Goal: Task Accomplishment & Management: Manage account settings

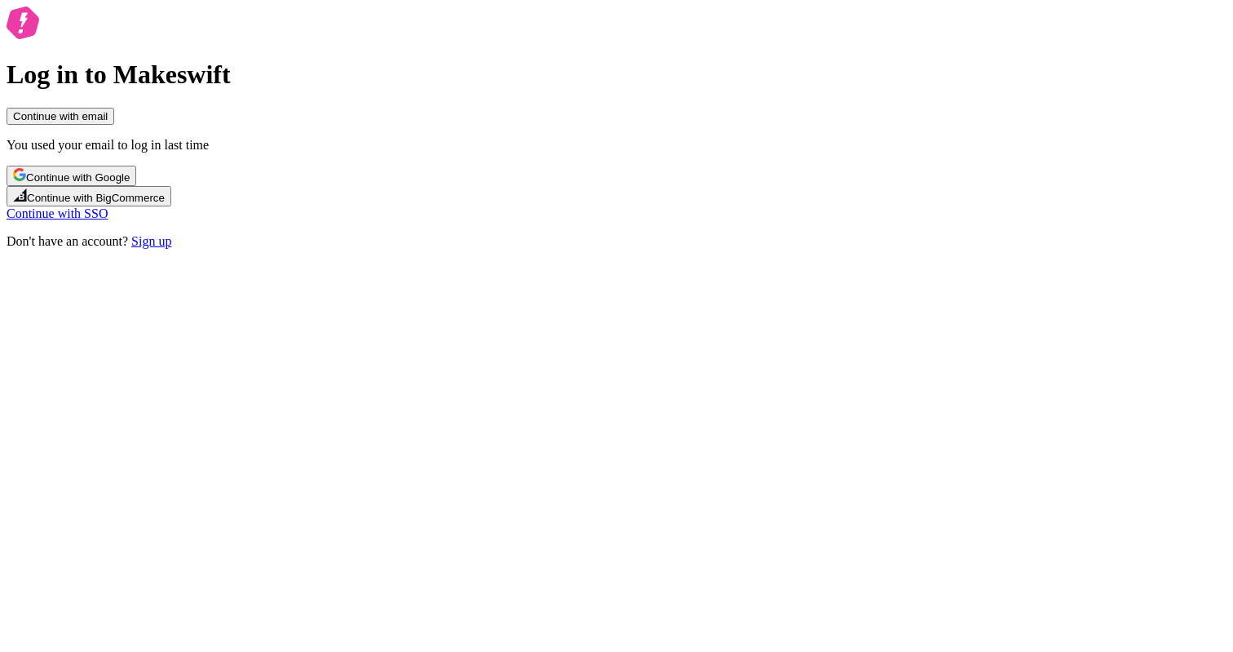
click at [130, 183] on span "Continue with Google" at bounding box center [78, 177] width 104 height 12
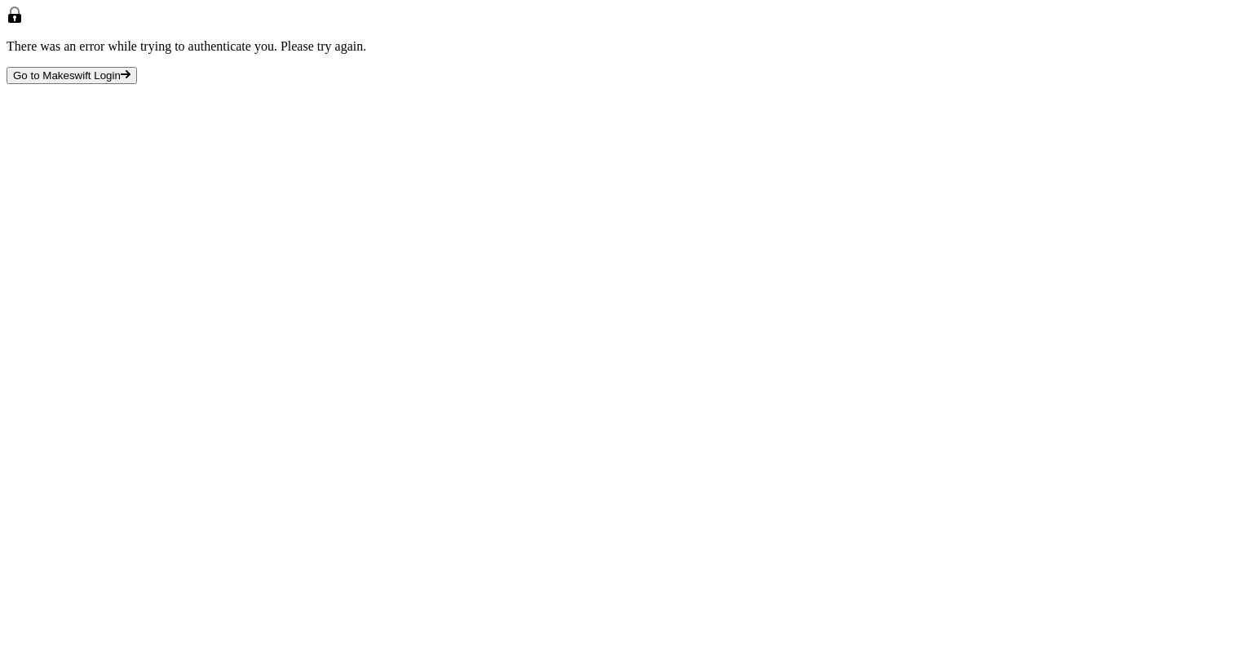
click at [121, 82] on span "Go to Makeswift Login" at bounding box center [67, 75] width 108 height 12
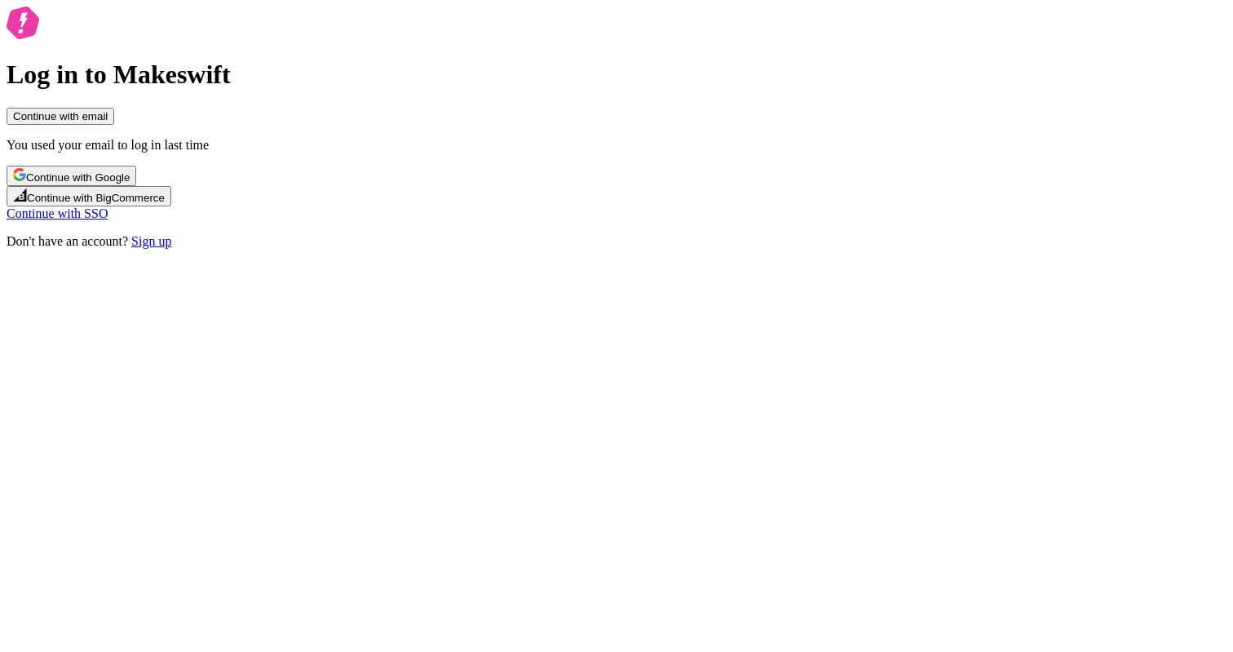
click at [130, 183] on span "Continue with Google" at bounding box center [78, 177] width 104 height 12
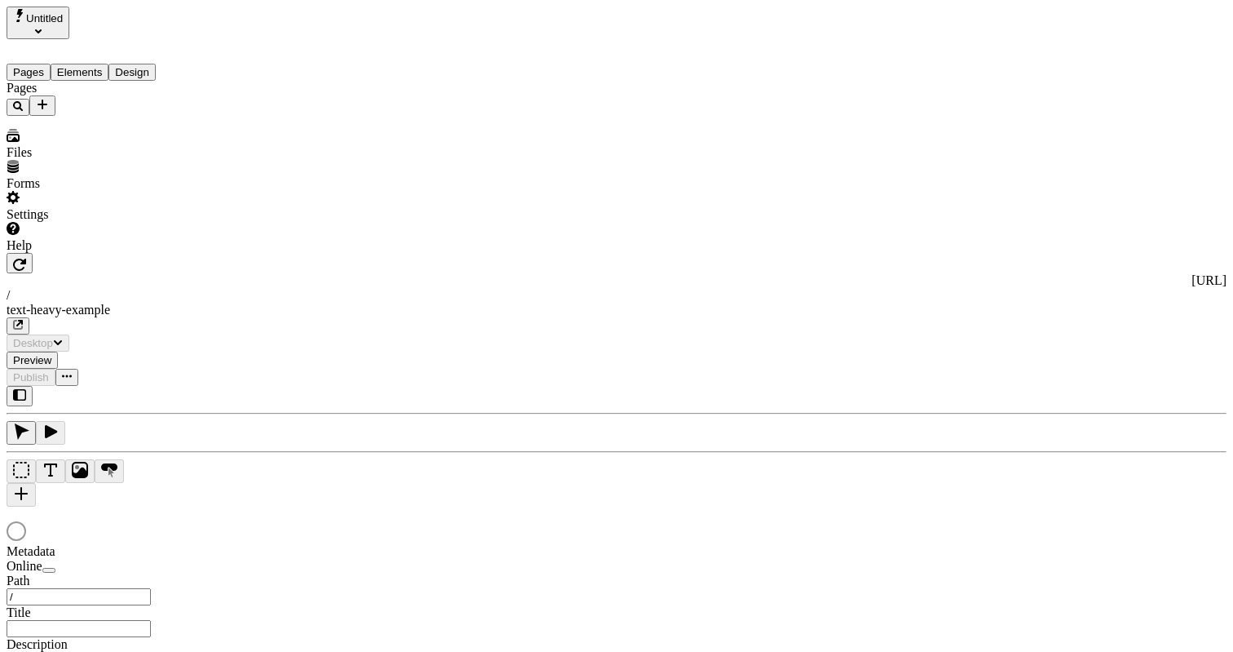
type input "/text-heavy-example"
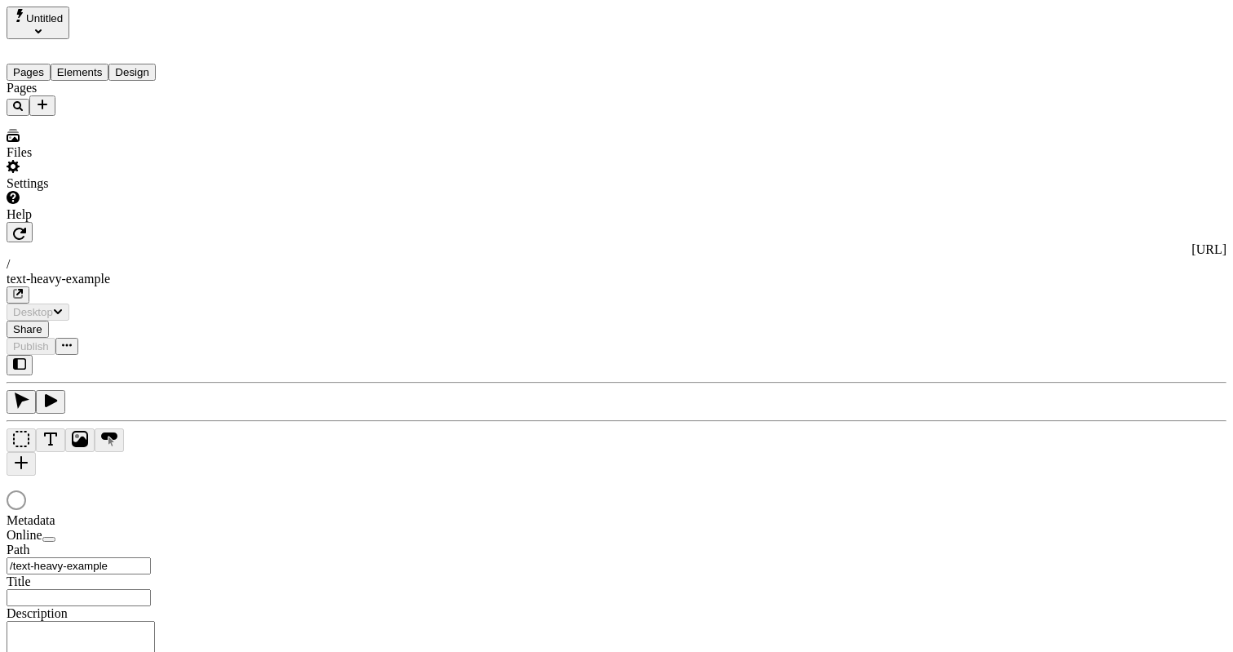
type input "This is my wonderful title and I'm proud of it."
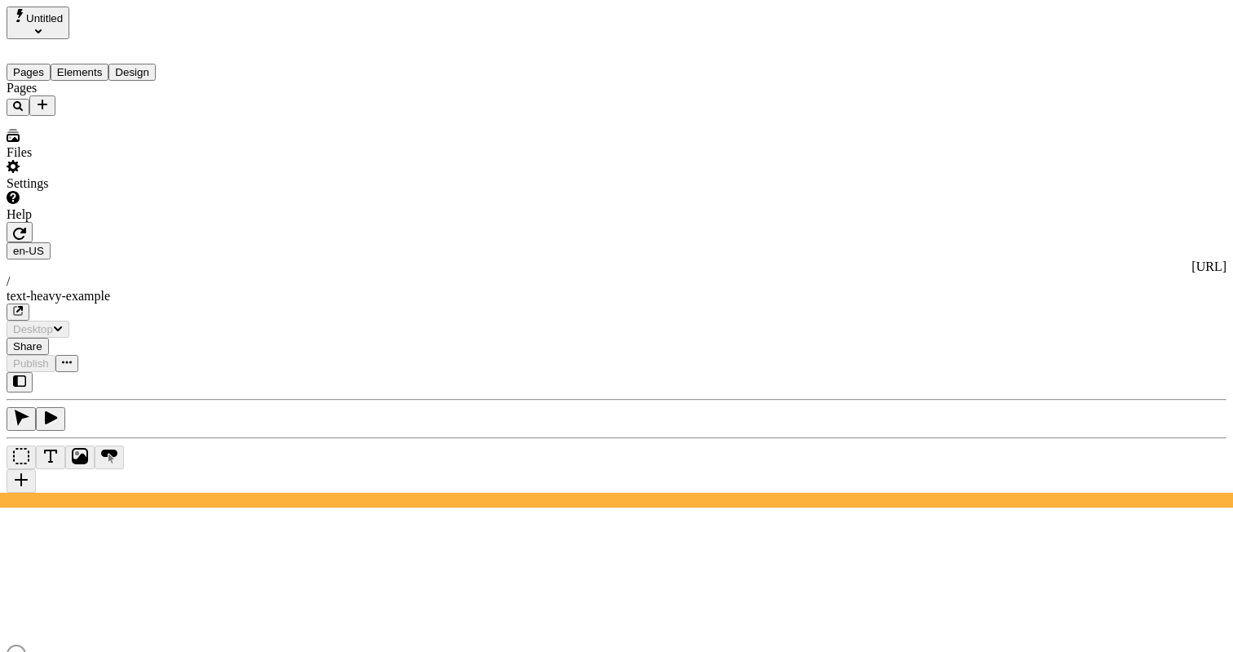
type input "/text-heavy-example"
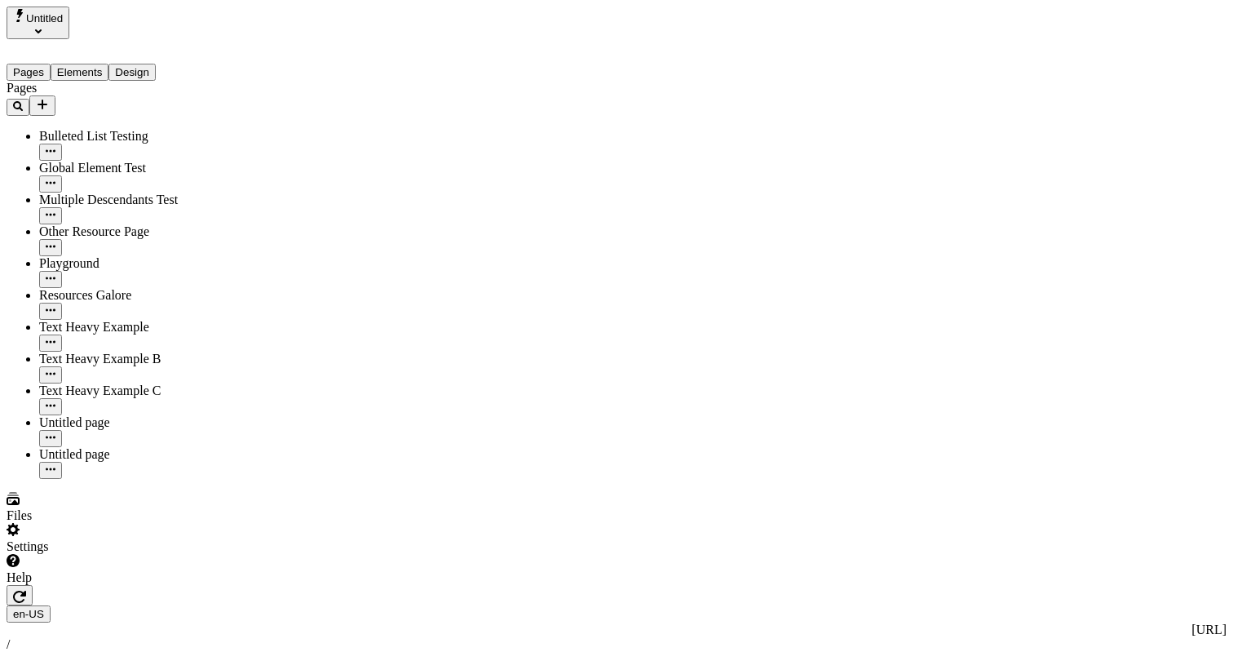
click at [144, 554] on div "Settings" at bounding box center [112, 538] width 210 height 31
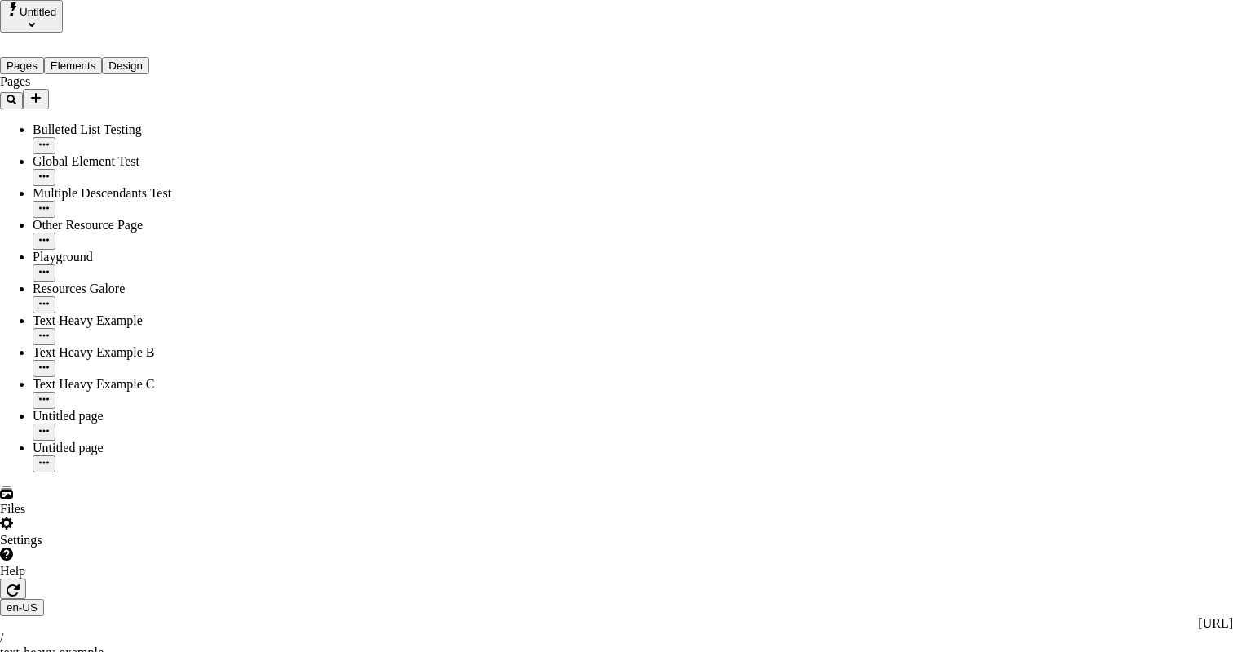
drag, startPoint x: 411, startPoint y: 67, endPoint x: 472, endPoint y: 68, distance: 61.2
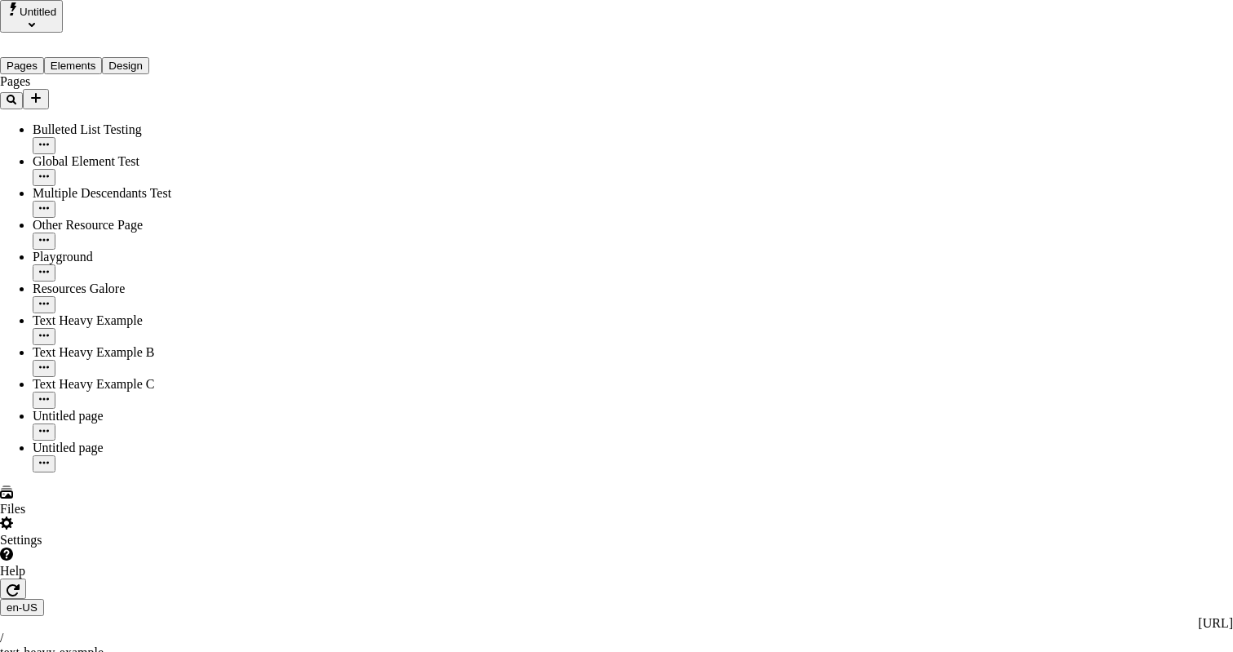
drag, startPoint x: 492, startPoint y: 68, endPoint x: 404, endPoint y: 67, distance: 87.3
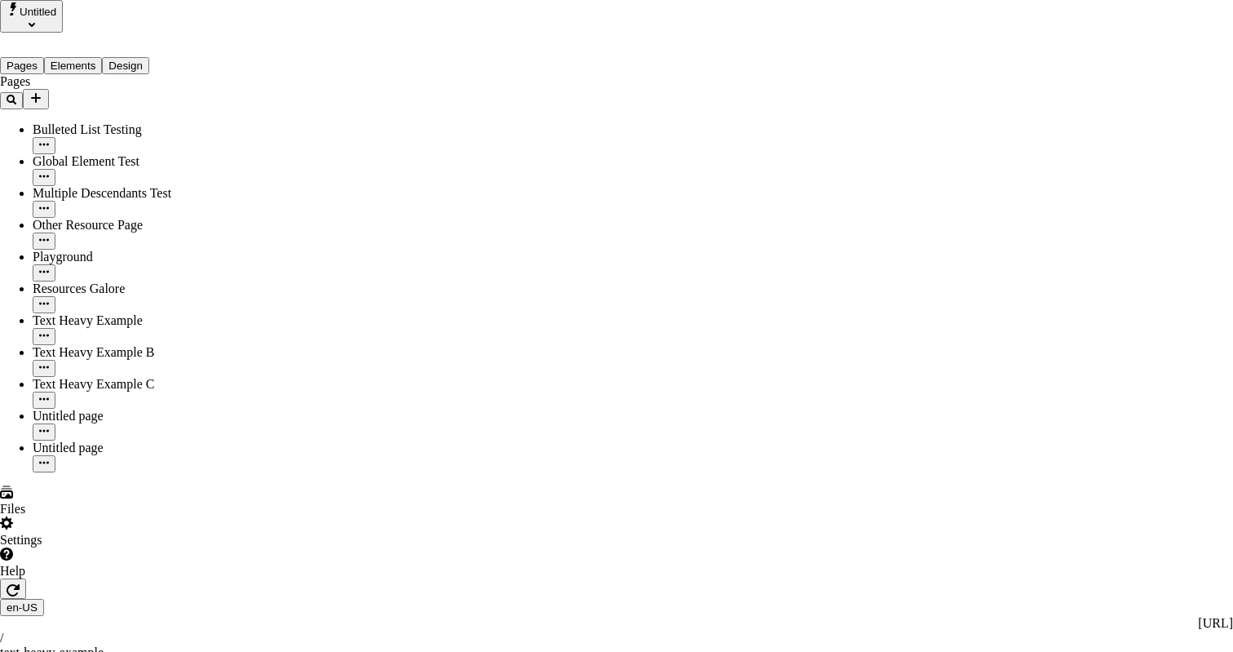
drag, startPoint x: 413, startPoint y: 66, endPoint x: 531, endPoint y: 64, distance: 117.4
drag, startPoint x: 506, startPoint y: 68, endPoint x: 431, endPoint y: 68, distance: 74.2
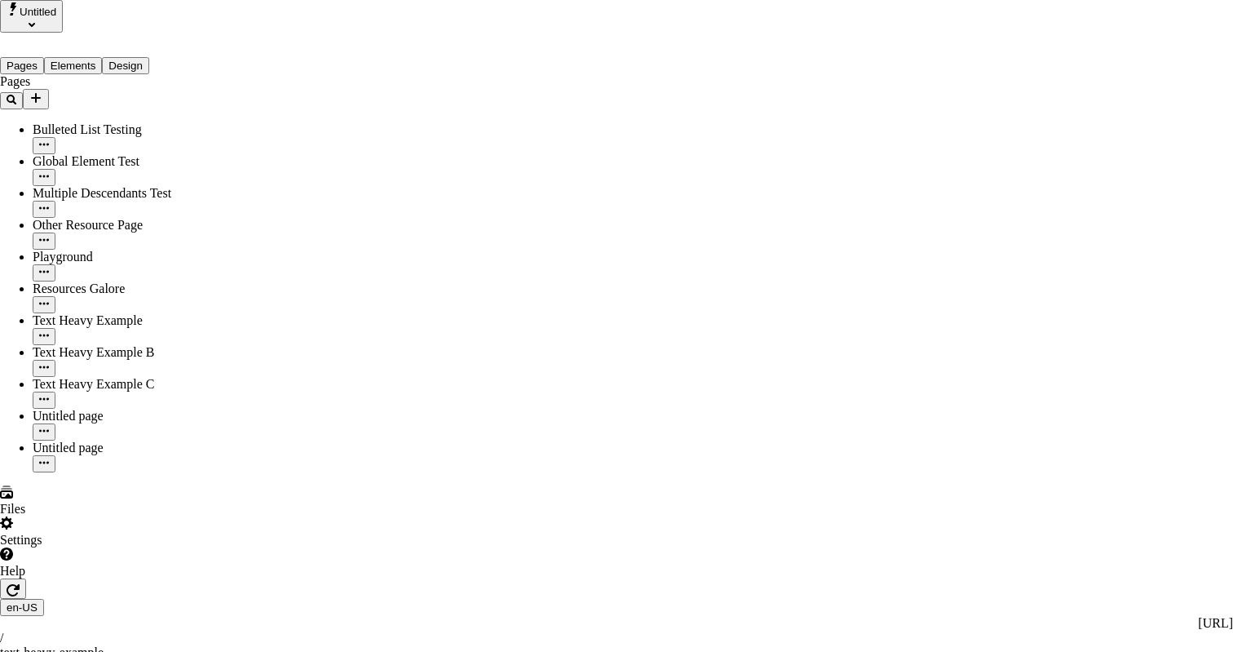
drag, startPoint x: 572, startPoint y: 65, endPoint x: 413, endPoint y: 72, distance: 160.0
drag, startPoint x: 413, startPoint y: 72, endPoint x: 479, endPoint y: 73, distance: 66.9
